Goal: Task Accomplishment & Management: Manage account settings

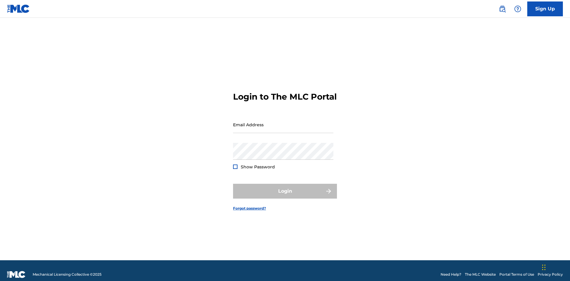
scroll to position [8, 0]
click at [283, 122] on input "Email Address" at bounding box center [283, 124] width 100 height 17
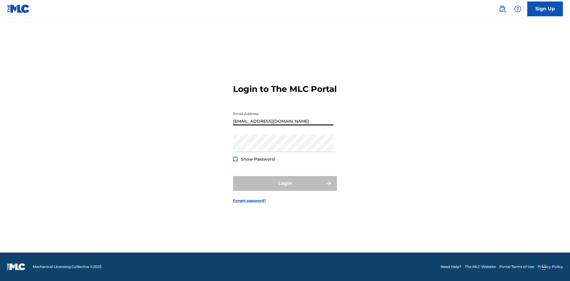
type input "[EMAIL_ADDRESS][DOMAIN_NAME]"
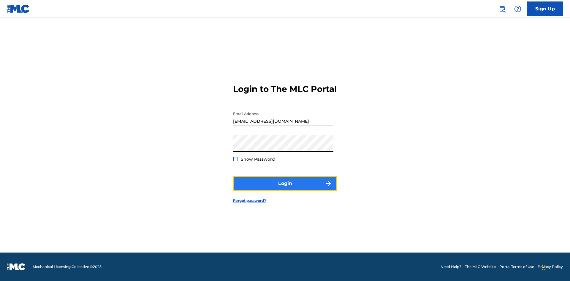
click at [285, 189] on button "Login" at bounding box center [285, 183] width 104 height 15
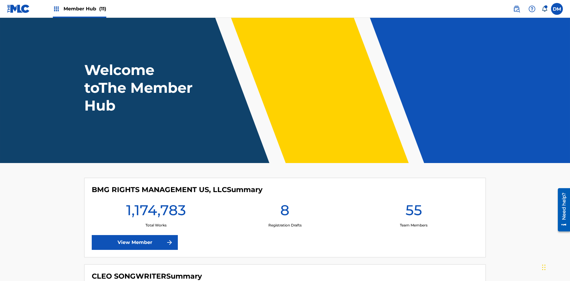
click at [85, 9] on span "Member Hub (11)" at bounding box center [84, 8] width 43 height 7
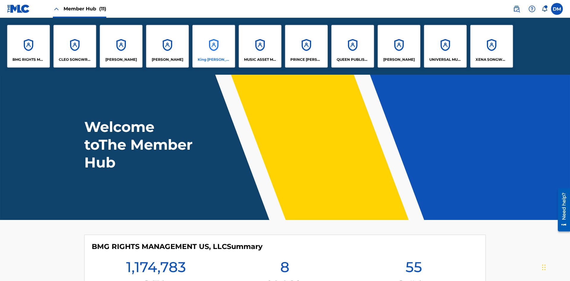
click at [213, 60] on p "King [PERSON_NAME]" at bounding box center [214, 59] width 32 height 5
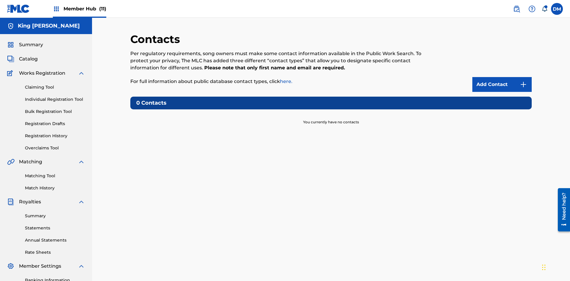
scroll to position [45, 0]
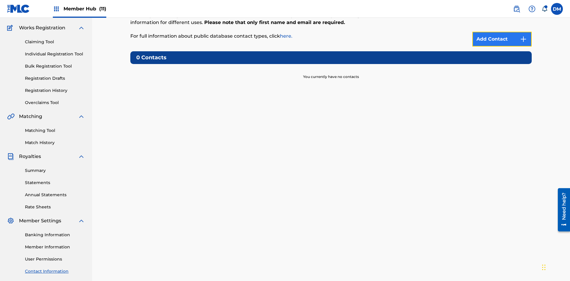
click at [523, 39] on img at bounding box center [522, 39] width 7 height 7
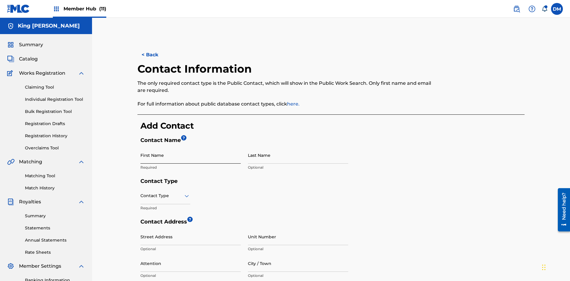
click at [190, 147] on input "First Name" at bounding box center [190, 155] width 100 height 17
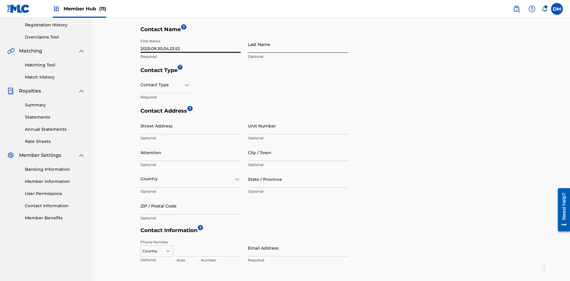
type input "2025.09.30.04.23.52"
click at [298, 44] on input "Last Name" at bounding box center [298, 44] width 100 height 17
type input "2025.09.30.04.23.52"
click at [141, 82] on input "text" at bounding box center [140, 85] width 1 height 6
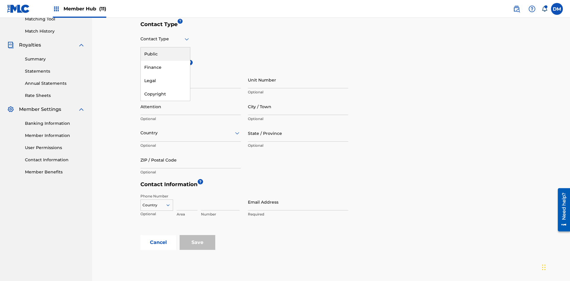
click at [165, 54] on div "Public" at bounding box center [165, 53] width 49 height 13
click at [298, 194] on input "Email Address" at bounding box center [298, 202] width 100 height 17
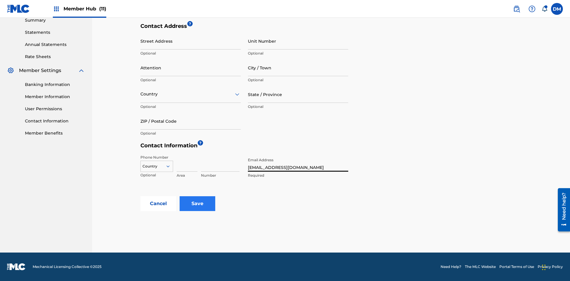
type input "[EMAIL_ADDRESS][DOMAIN_NAME]"
click at [197, 204] on input "Save" at bounding box center [197, 203] width 36 height 15
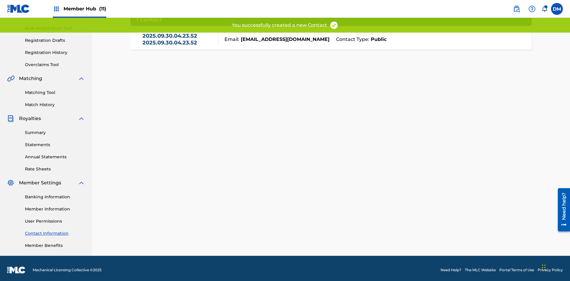
click at [179, 42] on link "2025.09.30.04.23.52 2025.09.30.04.23.52" at bounding box center [178, 39] width 73 height 13
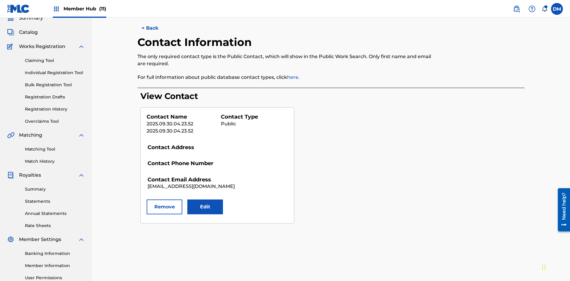
scroll to position [87, 0]
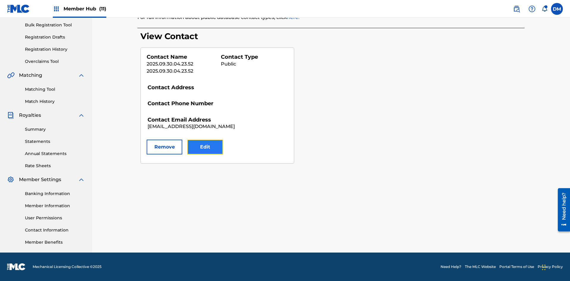
click at [205, 147] on button "Edit" at bounding box center [205, 147] width 36 height 15
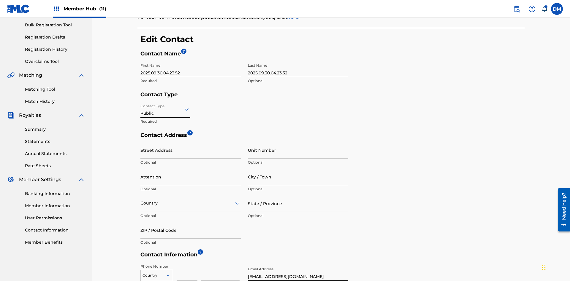
click at [190, 60] on input "2025.09.30.04.23.52" at bounding box center [190, 68] width 100 height 17
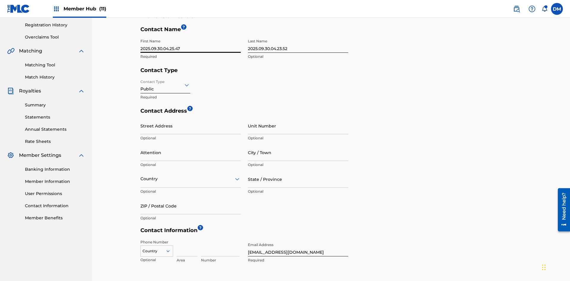
type input "2025.09.30.04.25.47"
click at [298, 44] on input "2025.09.30.04.23.52" at bounding box center [298, 44] width 100 height 17
type input "2025.09.30.04.25.47"
click at [141, 82] on input "Contact Type" at bounding box center [140, 85] width 1 height 6
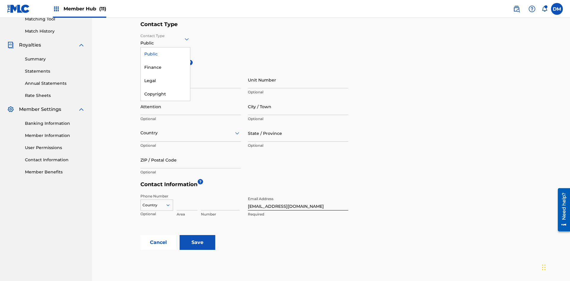
click at [165, 67] on div "Finance" at bounding box center [165, 67] width 49 height 13
click at [298, 98] on input "City / Town" at bounding box center [298, 106] width 100 height 17
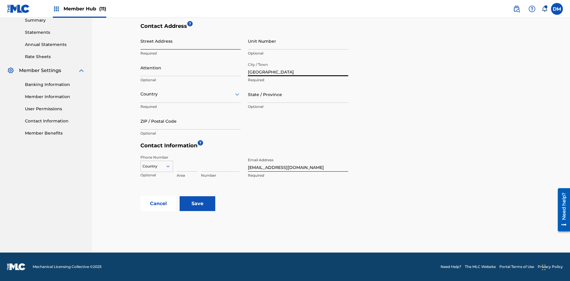
type input "[GEOGRAPHIC_DATA]"
click at [190, 44] on input "Street Address" at bounding box center [190, 41] width 100 height 17
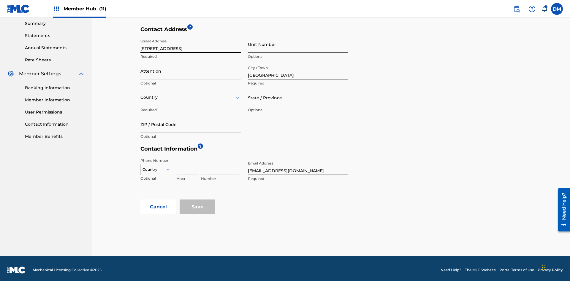
type input "[STREET_ADDRESS]"
click at [298, 44] on input "Unit Number" at bounding box center [298, 44] width 100 height 17
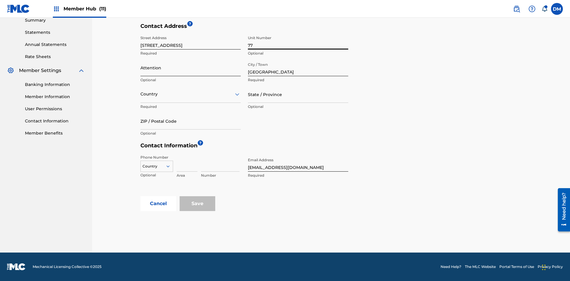
type input "77"
click at [190, 68] on input "Attention" at bounding box center [190, 67] width 100 height 17
type input "[PERSON_NAME]"
click at [141, 94] on input "text" at bounding box center [140, 94] width 1 height 6
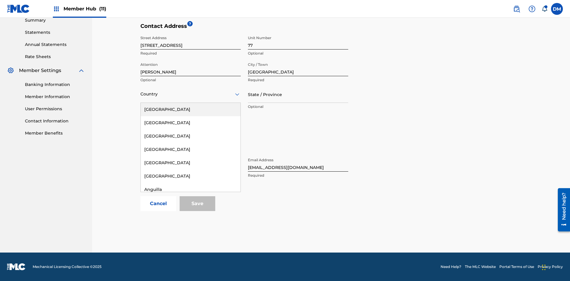
click at [190, 263] on div "[GEOGRAPHIC_DATA]" at bounding box center [191, 256] width 100 height 13
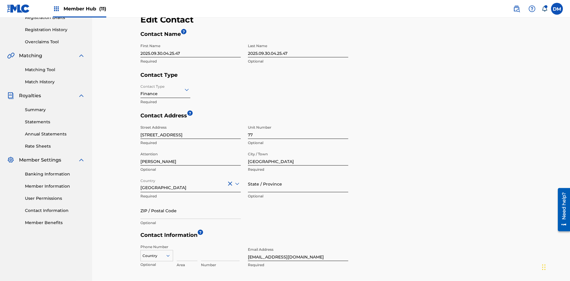
click at [298, 176] on input "State / Province" at bounding box center [298, 184] width 100 height 17
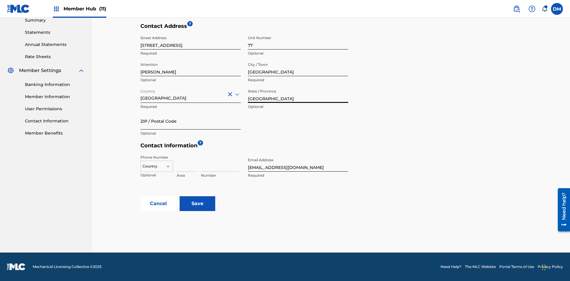
type input "[GEOGRAPHIC_DATA]"
click at [190, 121] on input "ZIP / Postal Code" at bounding box center [190, 121] width 100 height 17
type input "2060"
click at [170, 166] on icon at bounding box center [167, 166] width 5 height 5
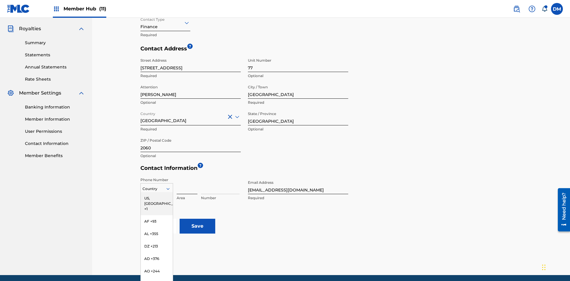
click at [187, 177] on input at bounding box center [187, 185] width 21 height 17
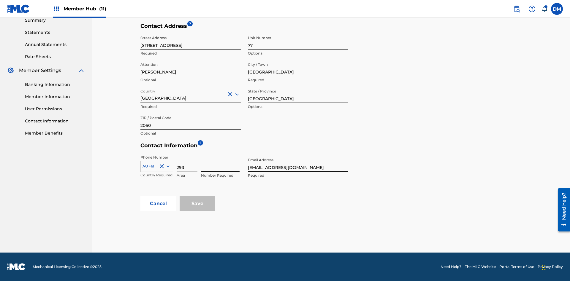
type input "293"
click at [220, 163] on input at bounding box center [220, 163] width 39 height 17
type input "9199000"
click at [298, 163] on input "[EMAIL_ADDRESS][DOMAIN_NAME]" at bounding box center [298, 163] width 100 height 17
type input "[EMAIL_ADDRESS][DOMAIN_NAME]"
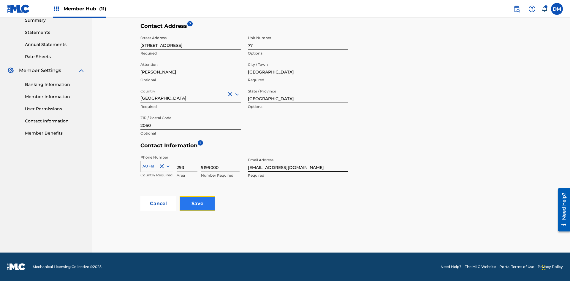
click at [197, 204] on input "Save" at bounding box center [197, 203] width 36 height 15
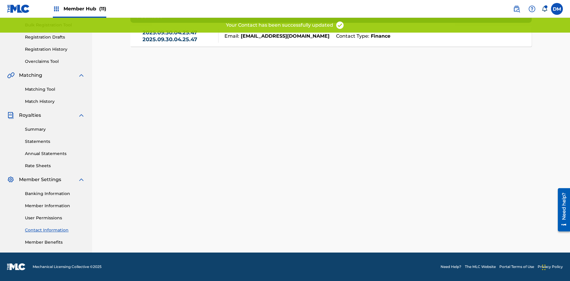
scroll to position [83, 0]
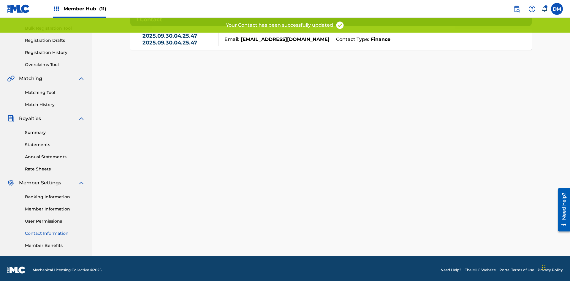
click at [179, 42] on link "2025.09.30.04.25.47 2025.09.30.04.25.47" at bounding box center [178, 39] width 73 height 13
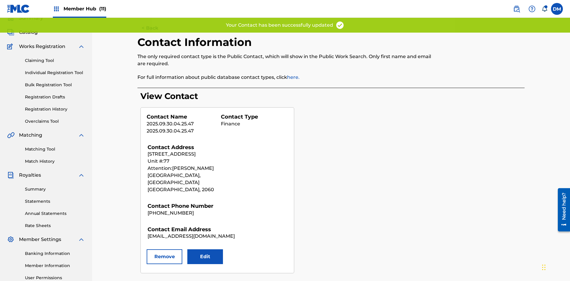
scroll to position [87, 0]
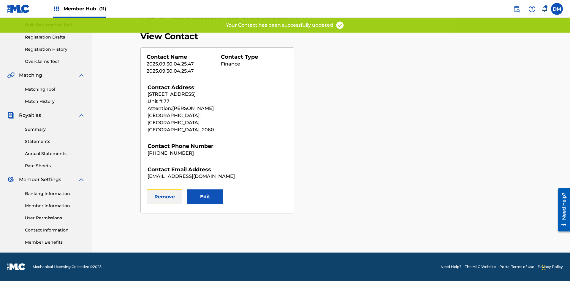
click at [164, 190] on button "Remove" at bounding box center [165, 197] width 36 height 15
